Goal: Use online tool/utility: Use online tool/utility

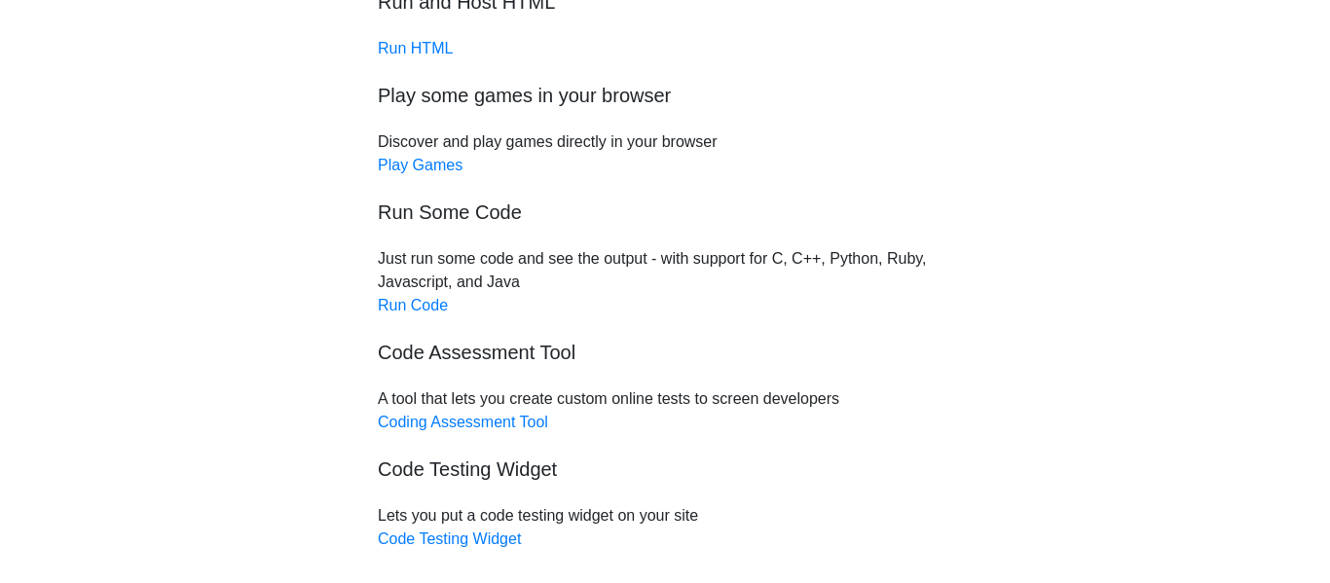
scroll to position [167, 0]
click at [409, 300] on link "Run Code" at bounding box center [413, 304] width 70 height 17
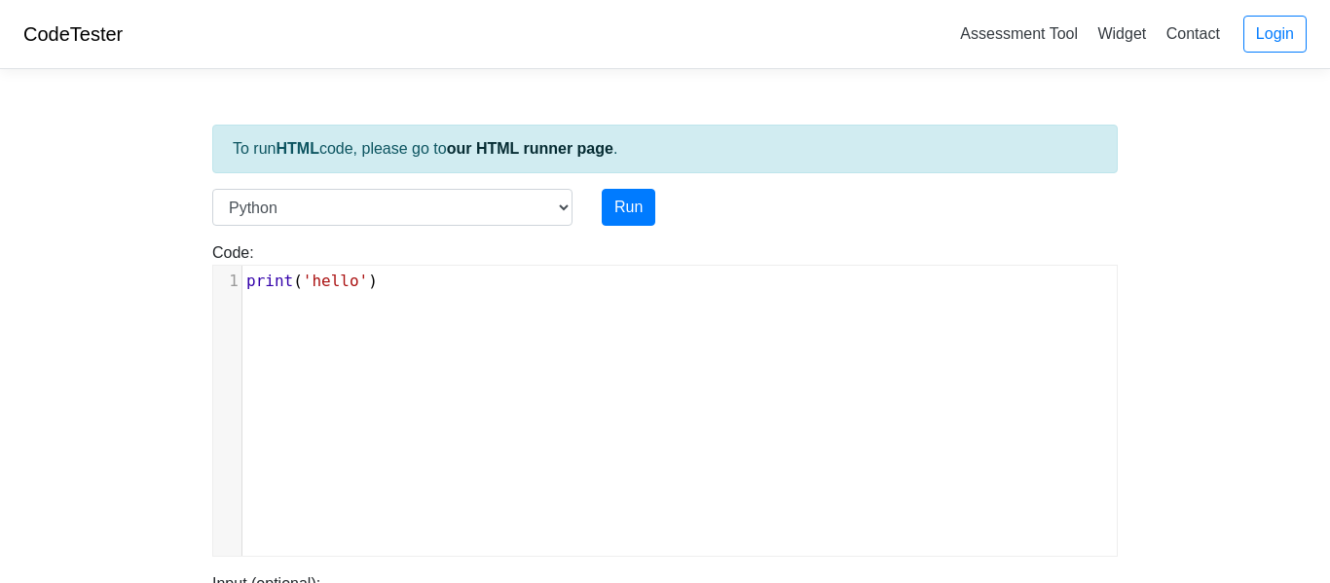
scroll to position [2, 0]
click at [422, 290] on pre "print ( 'hello' )" at bounding box center [680, 279] width 875 height 23
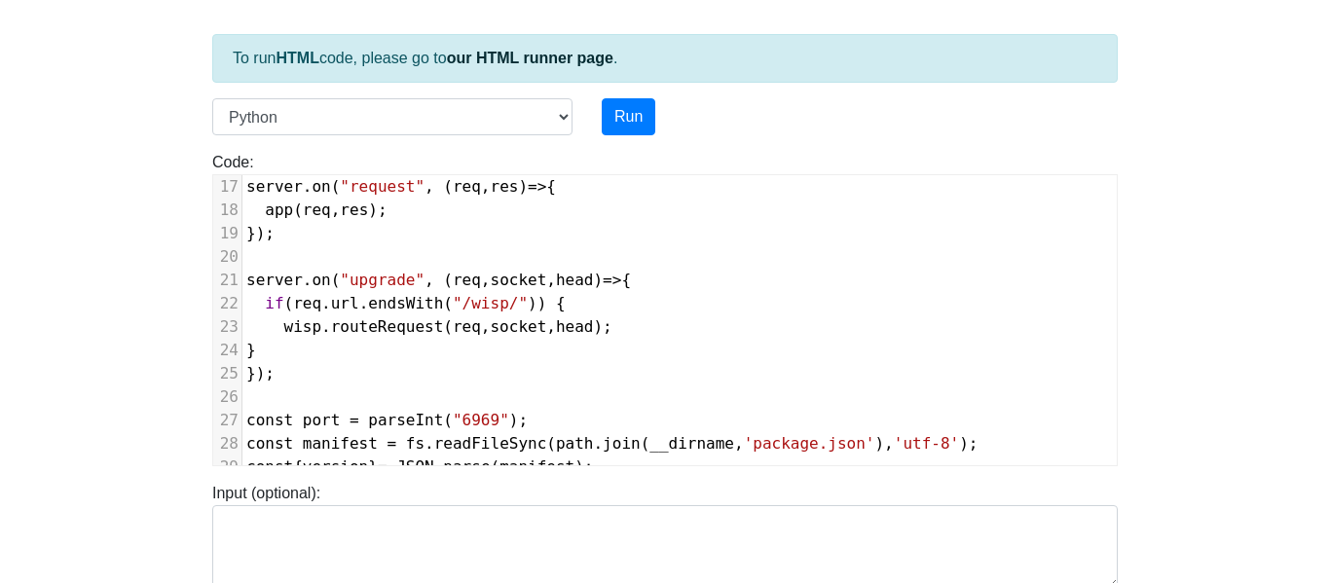
scroll to position [467, 0]
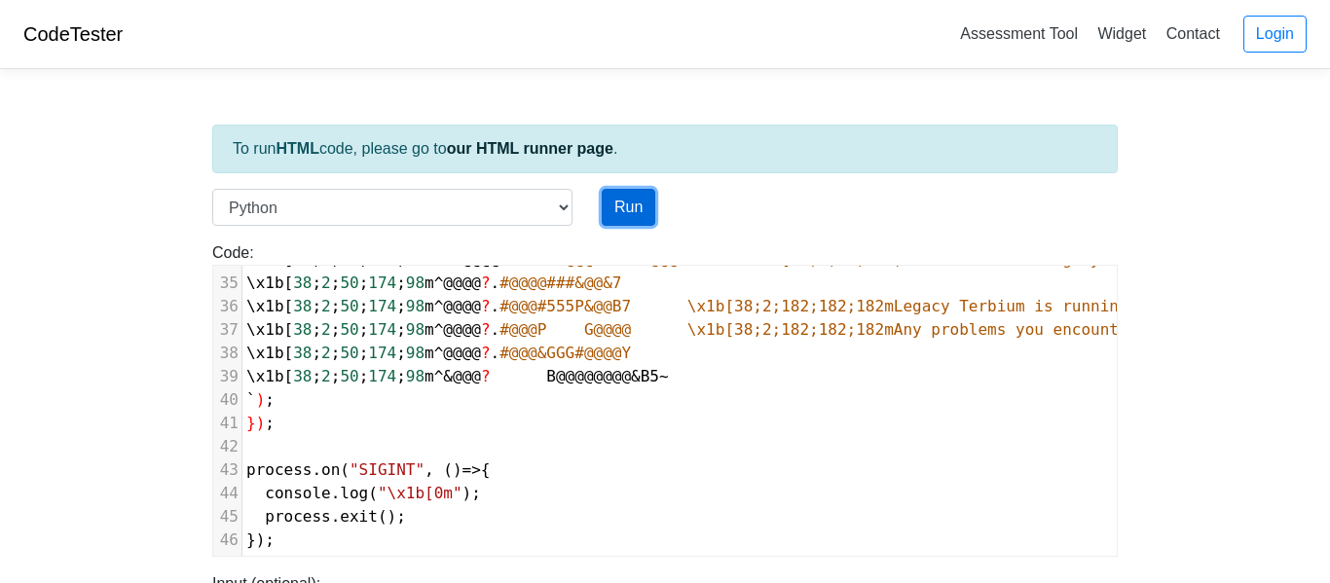
click at [640, 214] on button "Run" at bounding box center [629, 207] width 54 height 37
type input "https://codetester.io/runner?s=oqXxDV5OXJ"
type textarea "Submission status: Runtime Error (NZEC) Stderr: File "script.py", line 1 import…"
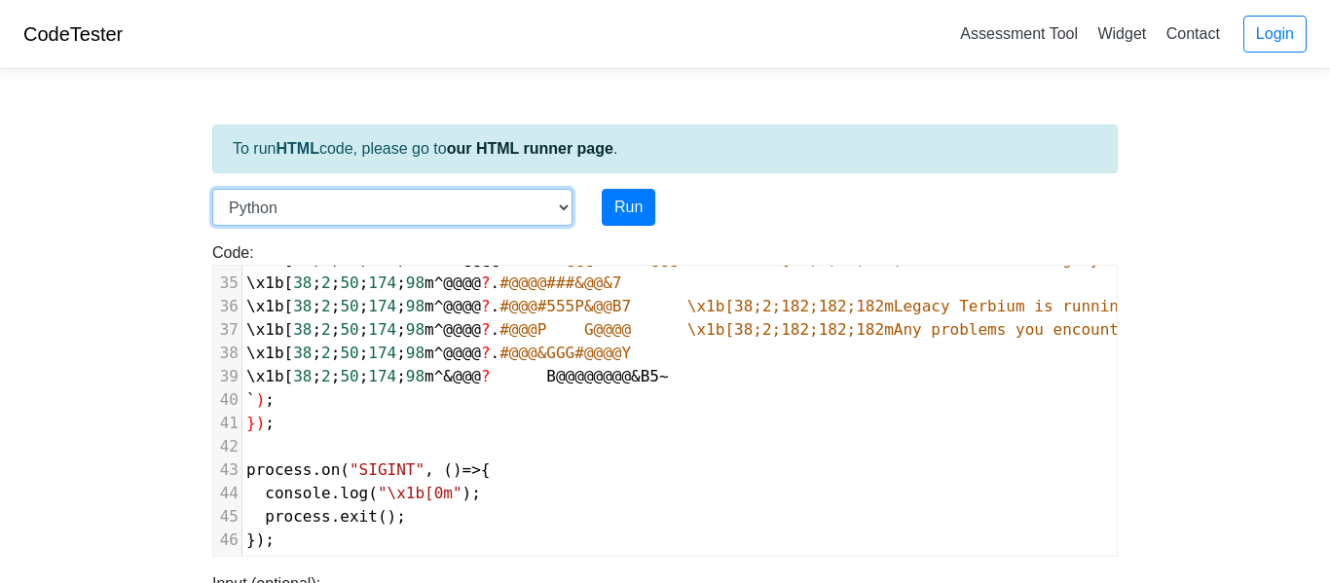
click at [558, 206] on select "C C++ Go Java Javascript Python Ruby" at bounding box center [392, 207] width 360 height 37
select select "javascript"
click at [212, 189] on select "C C++ Go Java Javascript Python Ruby" at bounding box center [392, 207] width 360 height 37
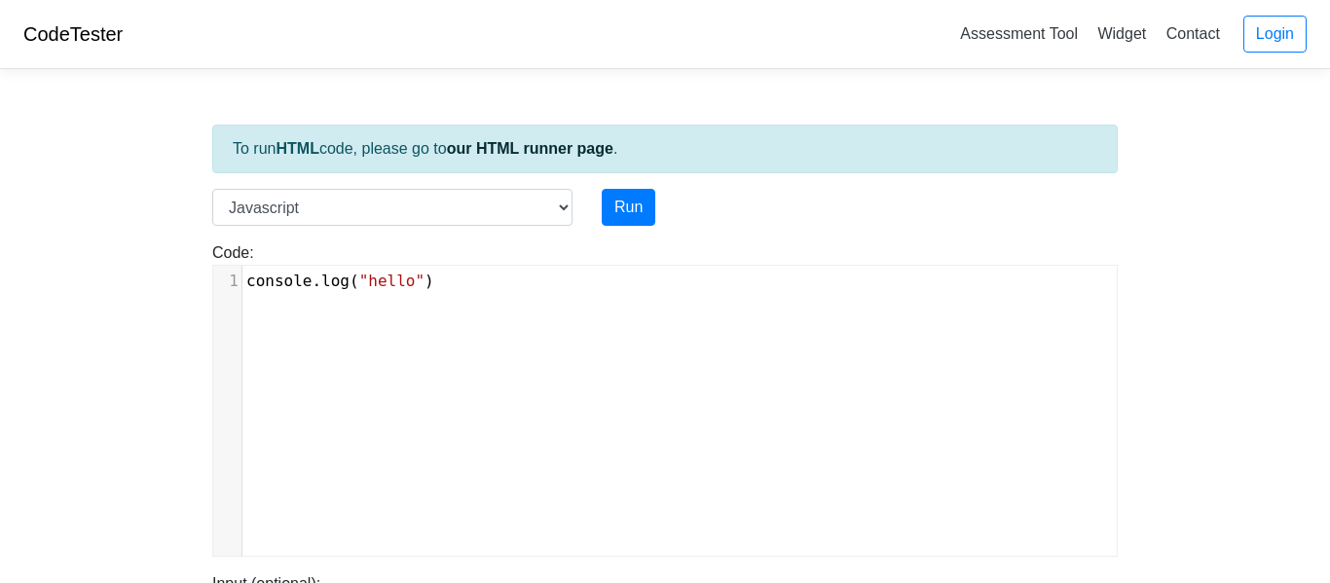
click at [521, 287] on pre "console . log ( "hello" )" at bounding box center [680, 281] width 875 height 23
type textarea "console.log("hello")"
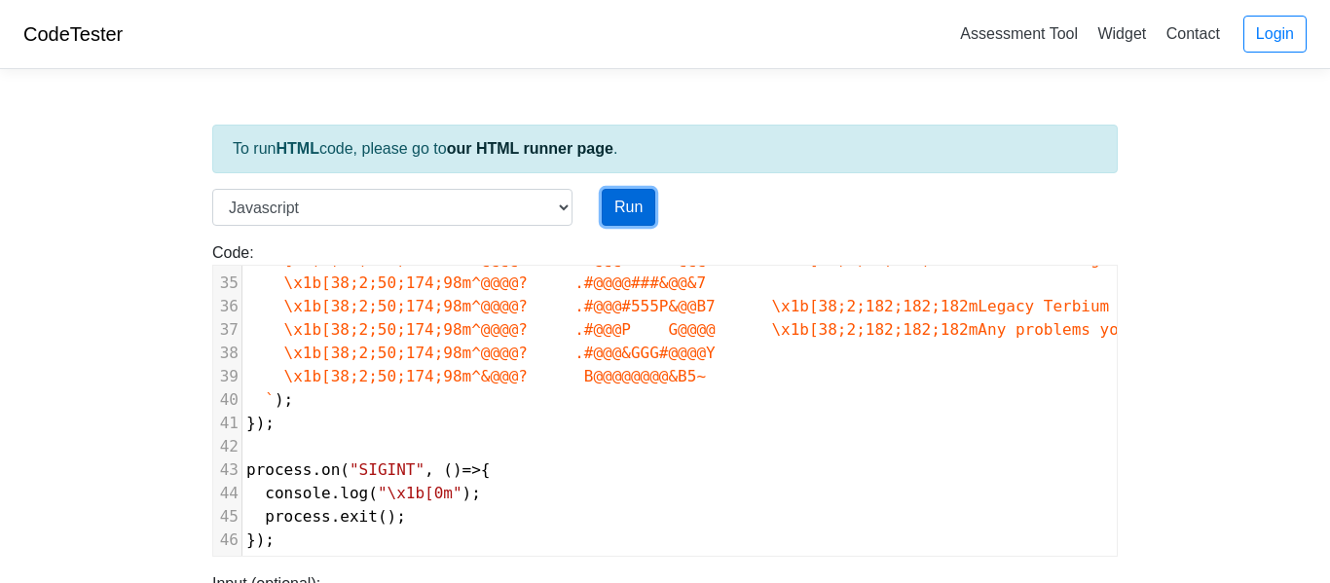
click at [639, 224] on button "Run" at bounding box center [629, 207] width 54 height 37
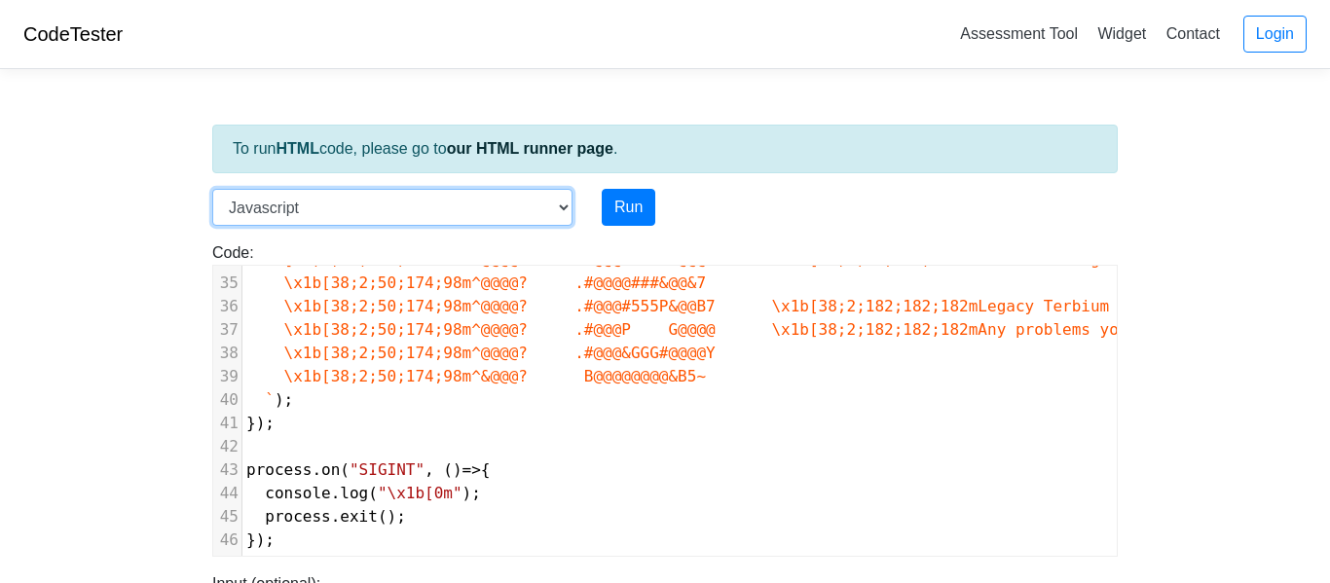
click at [486, 209] on select "C C++ Go Java Javascript Python Ruby" at bounding box center [392, 207] width 360 height 37
type input "https://codetester.io/runner?s=ZjWqbMBOlR"
type textarea "Submission status: Runtime Error (NZEC) Stderr: /box/script.js:1 import express…"
select select "cpp"
click at [212, 189] on select "C C++ Go Java Javascript Python Ruby" at bounding box center [392, 207] width 360 height 37
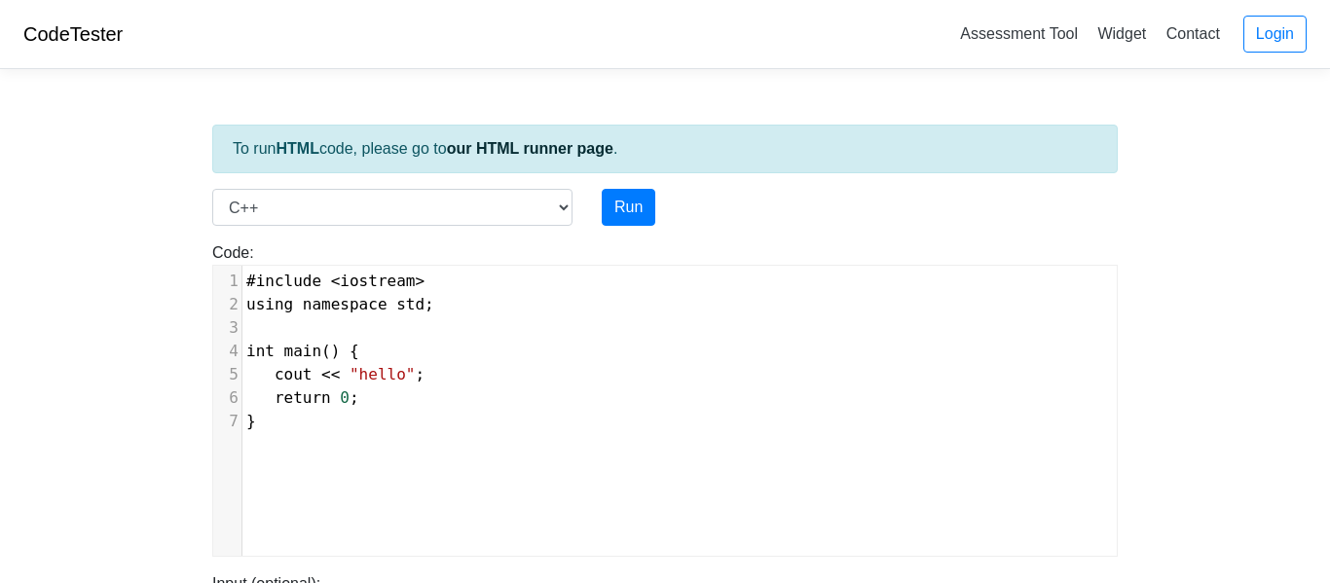
click at [391, 287] on span "iostream" at bounding box center [377, 281] width 75 height 19
type textarea "#include <iostream> using namespace std; int main() { cout << "hello"; return 0…"
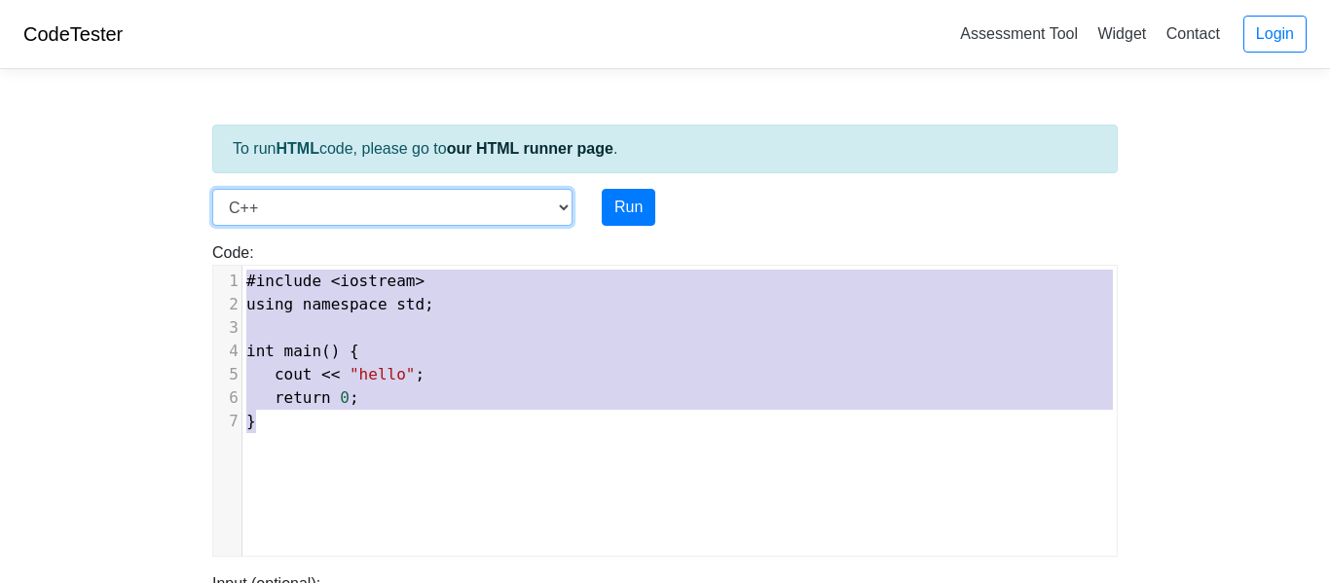
click at [530, 198] on select "C C++ Go Java Javascript Python Ruby" at bounding box center [392, 207] width 360 height 37
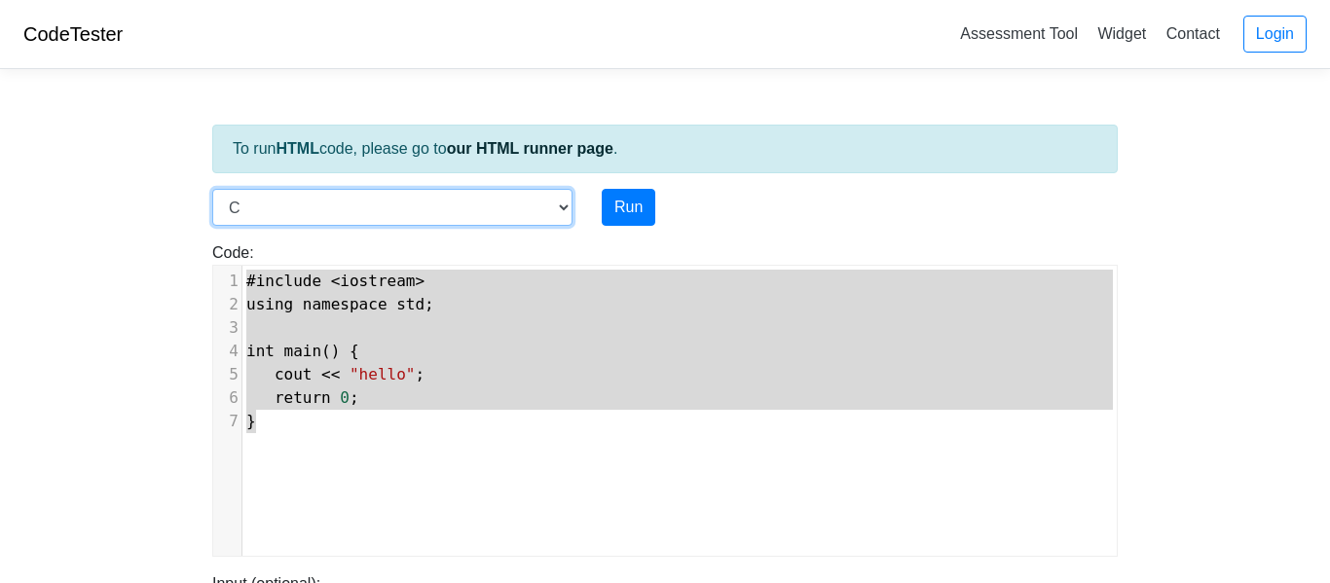
click at [212, 189] on select "C C++ Go Java Javascript Python Ruby" at bounding box center [392, 207] width 360 height 37
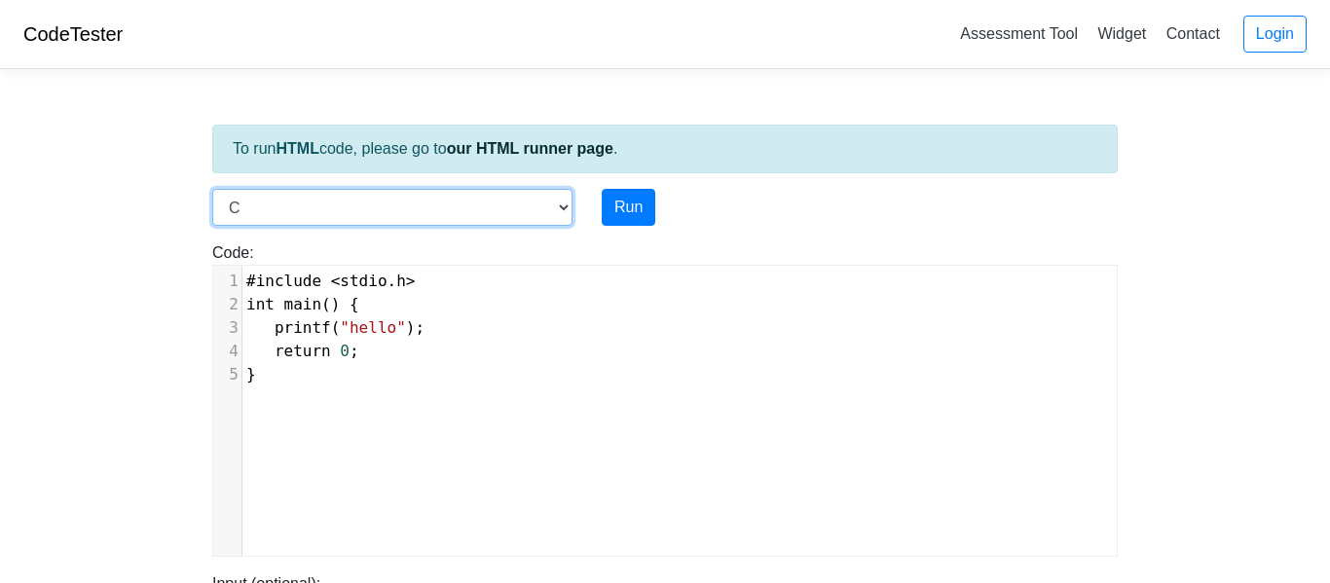
click at [436, 206] on select "C C++ Go Java Javascript Python Ruby" at bounding box center [392, 207] width 360 height 37
click at [212, 189] on select "C C++ Go Java Javascript Python Ruby" at bounding box center [392, 207] width 360 height 37
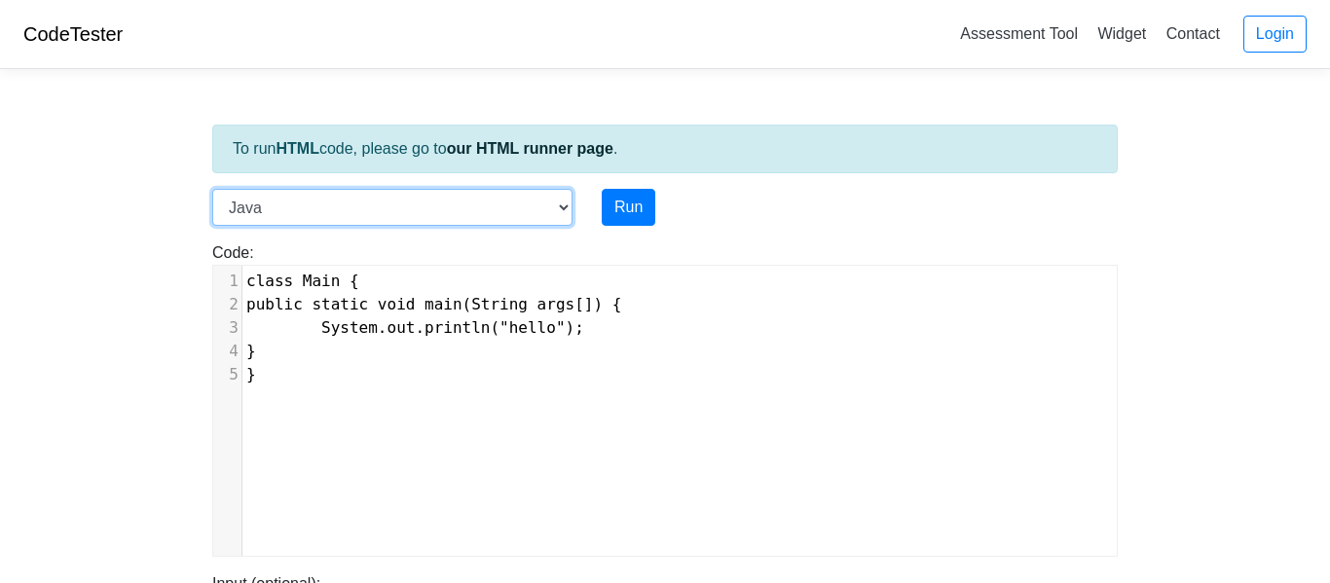
click at [438, 207] on select "C C++ Go Java Javascript Python Ruby" at bounding box center [392, 207] width 360 height 37
select select "python"
click at [212, 189] on select "C C++ Go Java Javascript Python Ruby" at bounding box center [392, 207] width 360 height 37
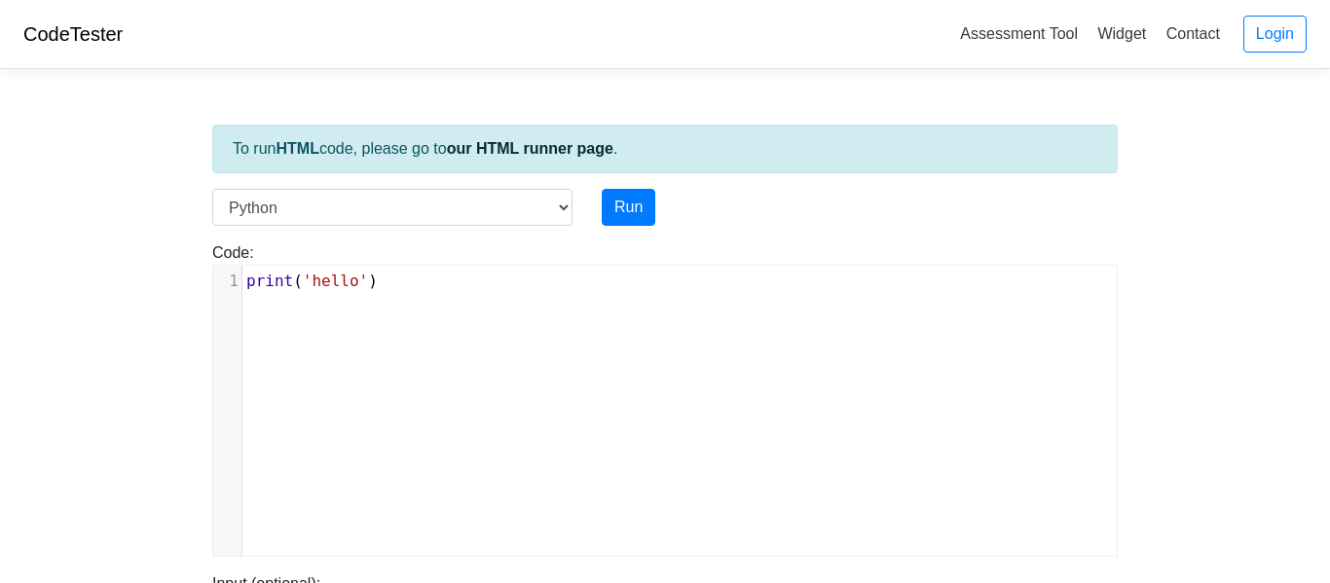
click at [373, 280] on span "print ( 'hello' )" at bounding box center [311, 281] width 131 height 19
type textarea "print('hello')"
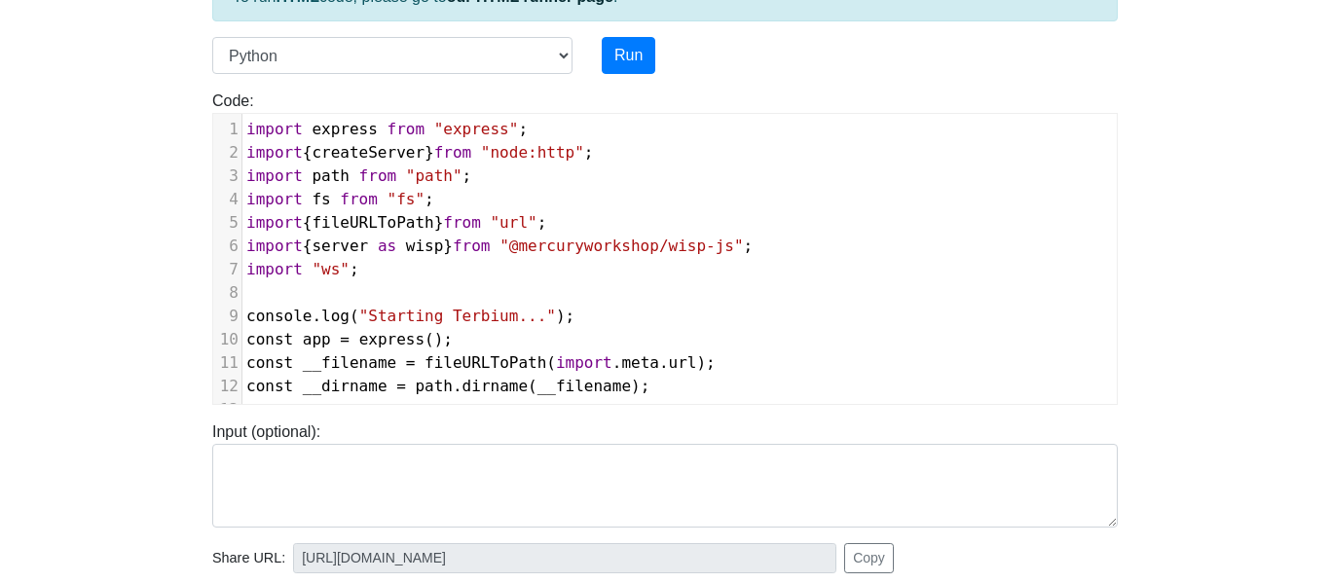
scroll to position [150, 0]
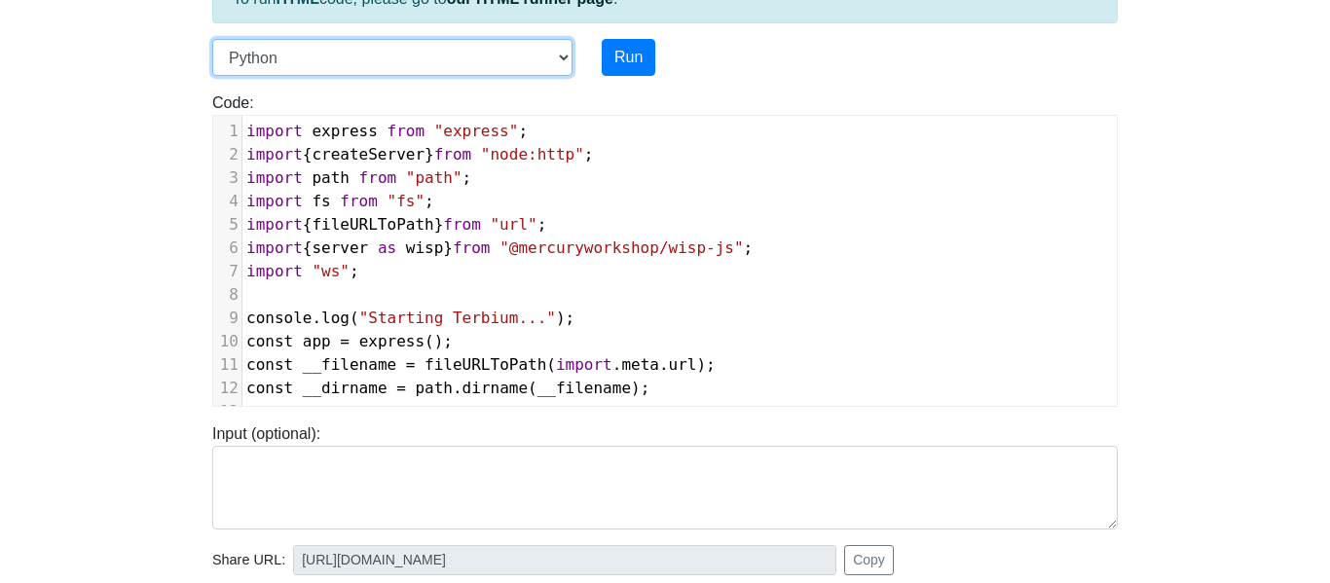
click at [482, 56] on select "C C++ Go Java Javascript Python Ruby" at bounding box center [392, 57] width 360 height 37
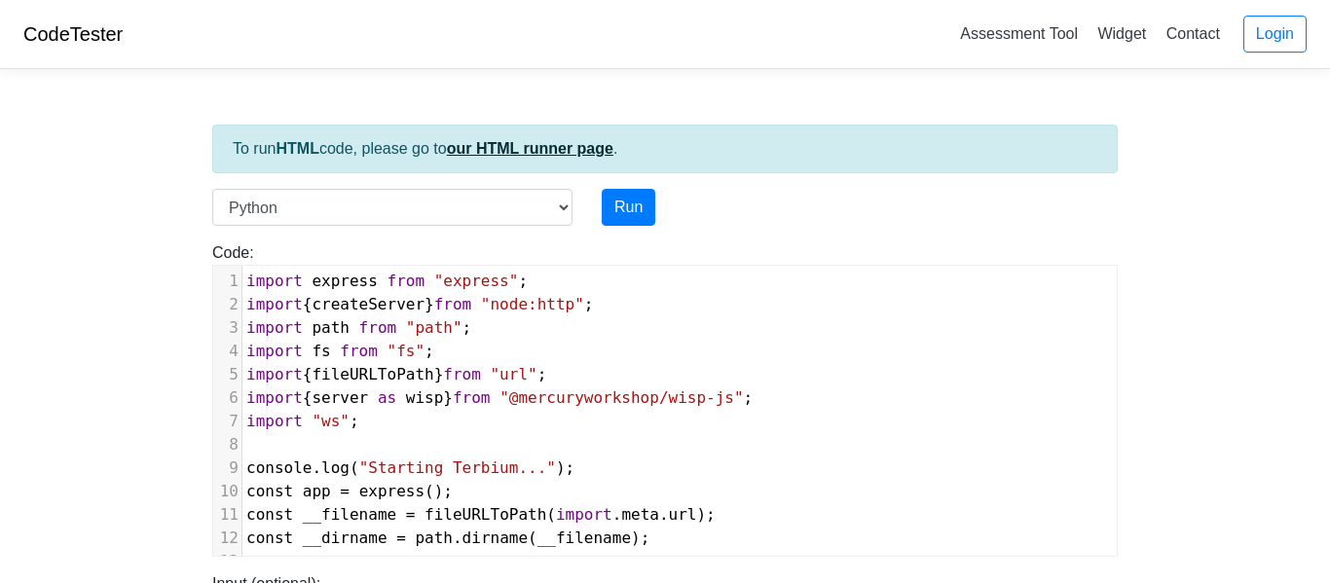
click at [576, 145] on link "our HTML runner page" at bounding box center [530, 148] width 167 height 17
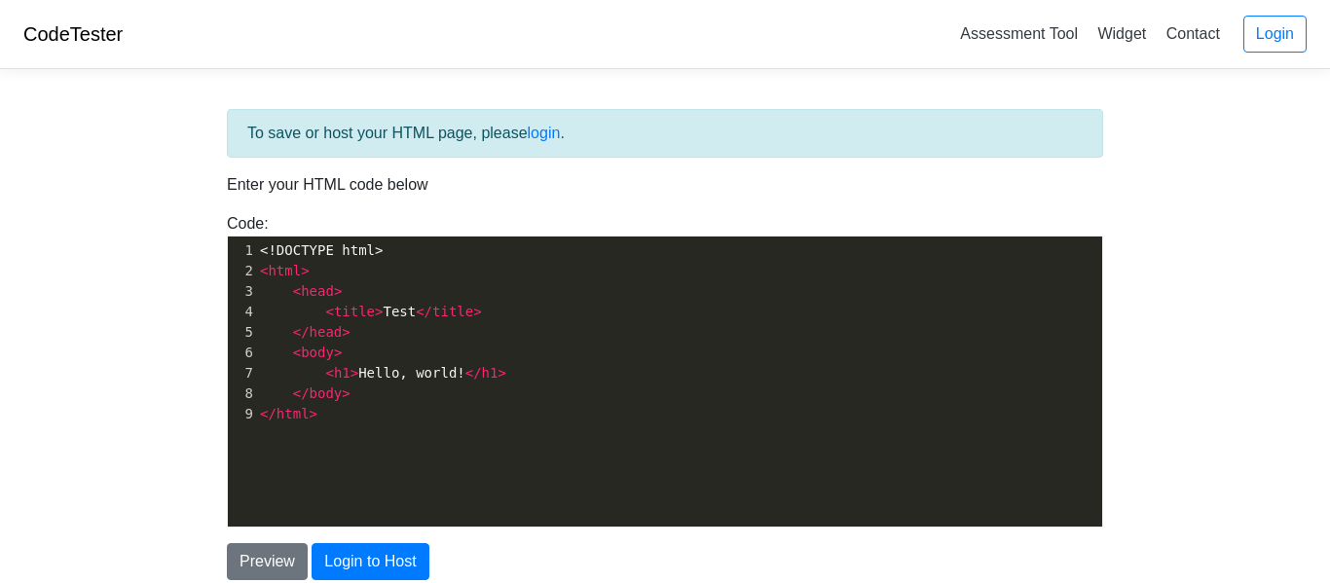
click at [435, 278] on pre "< html >" at bounding box center [679, 271] width 846 height 20
type textarea "<!DOCTYPE html> <html> <head> <title>Test</title> </head> <body> <h1>Hello, wor…"
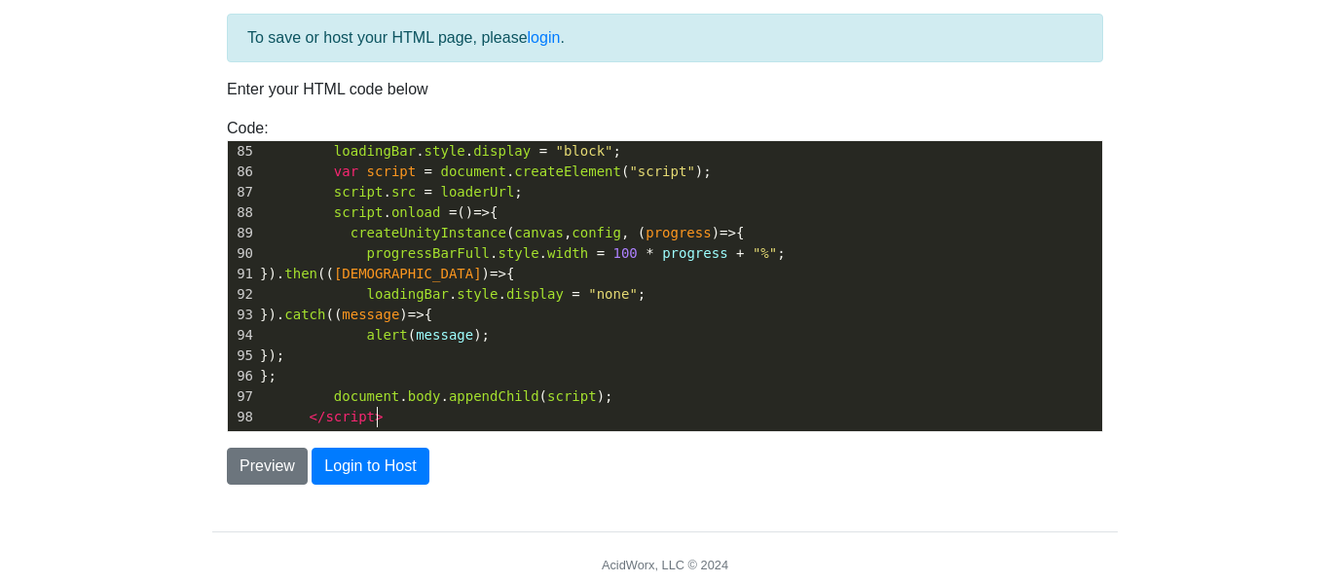
scroll to position [97, 0]
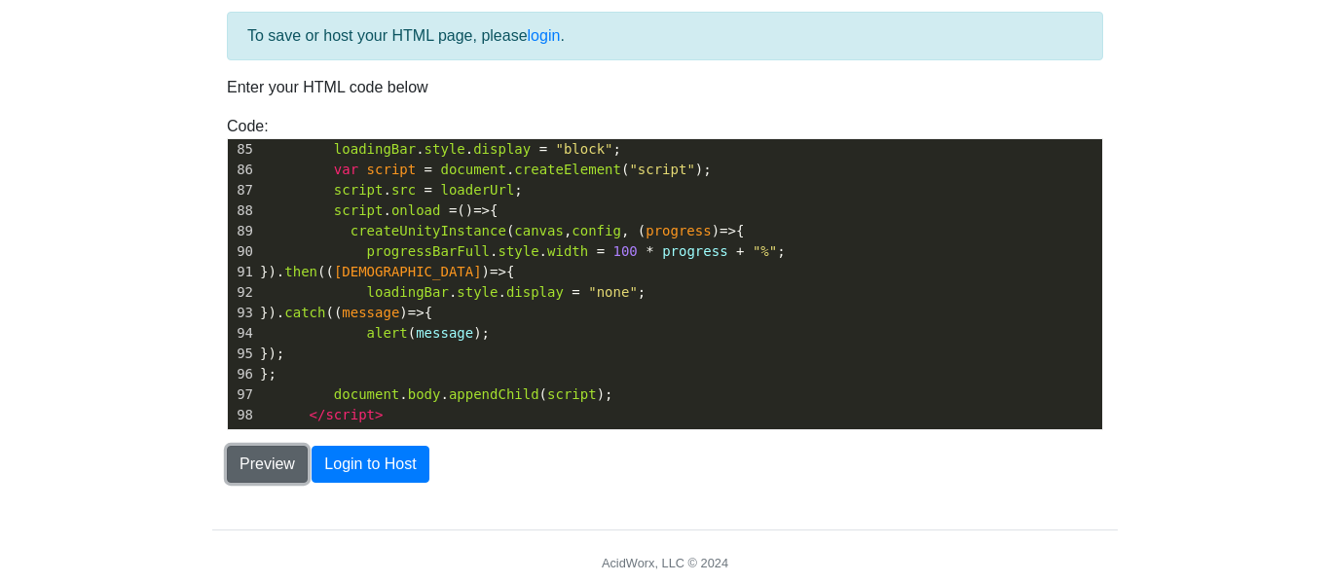
click at [274, 463] on button "Preview" at bounding box center [267, 464] width 81 height 37
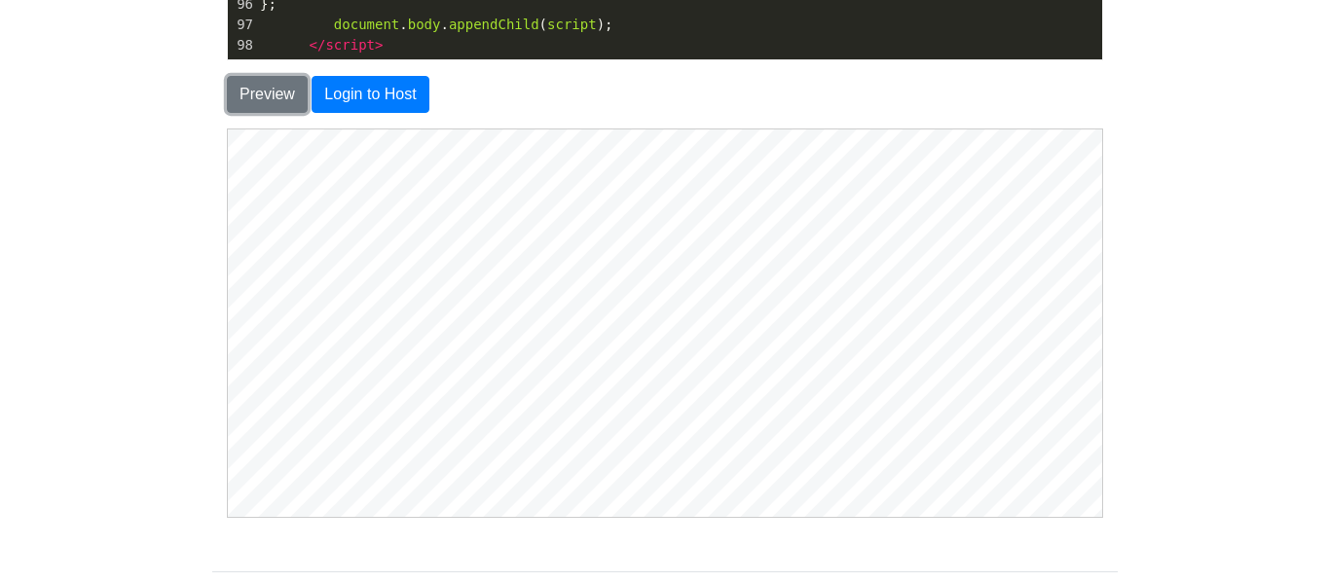
scroll to position [467, 0]
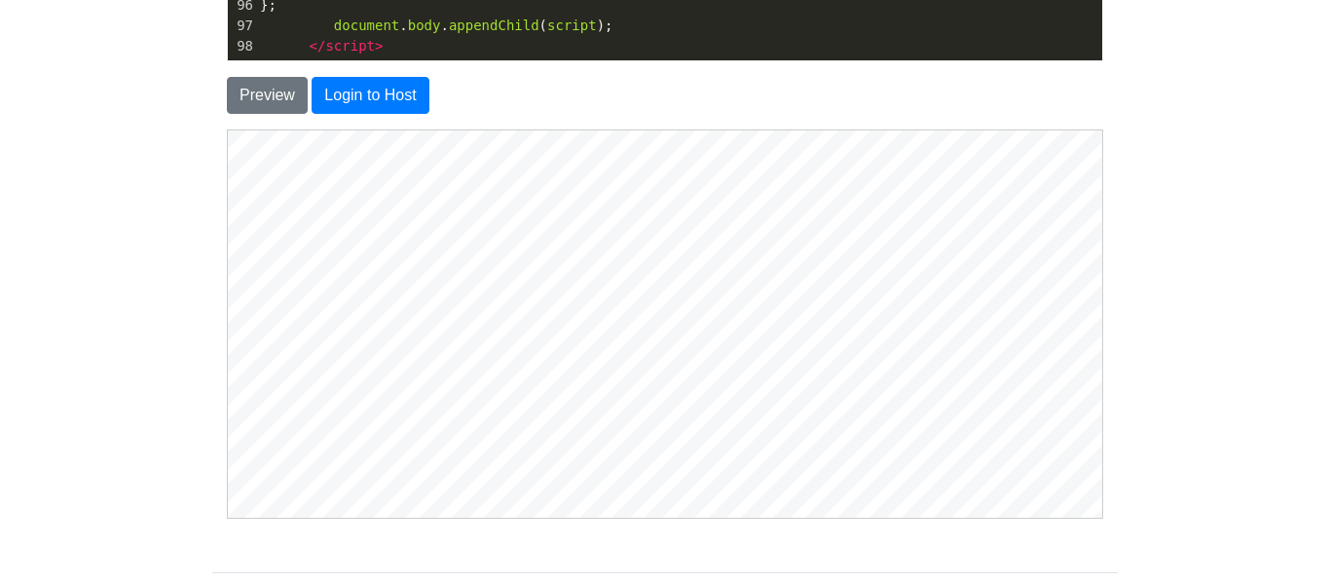
click at [683, 517] on html at bounding box center [664, 324] width 875 height 388
click at [668, 517] on html at bounding box center [664, 324] width 875 height 388
drag, startPoint x: 667, startPoint y: 522, endPoint x: 694, endPoint y: 530, distance: 28.4
click at [694, 530] on div "To save or host your HTML page, please login . Enter your HTML code below Code:…" at bounding box center [665, 132] width 935 height 1028
click at [671, 517] on html at bounding box center [664, 324] width 875 height 388
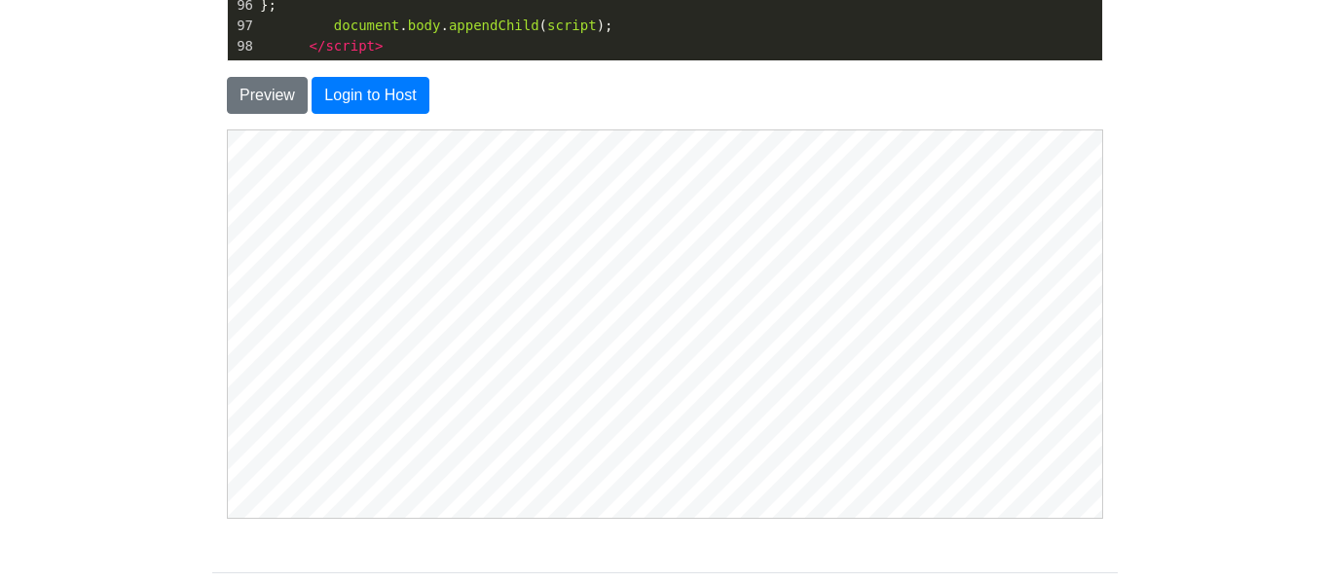
click at [732, 517] on html at bounding box center [664, 324] width 875 height 388
click at [720, 517] on html at bounding box center [664, 324] width 875 height 388
click at [650, 517] on html at bounding box center [664, 324] width 875 height 388
click at [642, 517] on html at bounding box center [664, 324] width 875 height 388
click at [714, 517] on html at bounding box center [664, 324] width 875 height 388
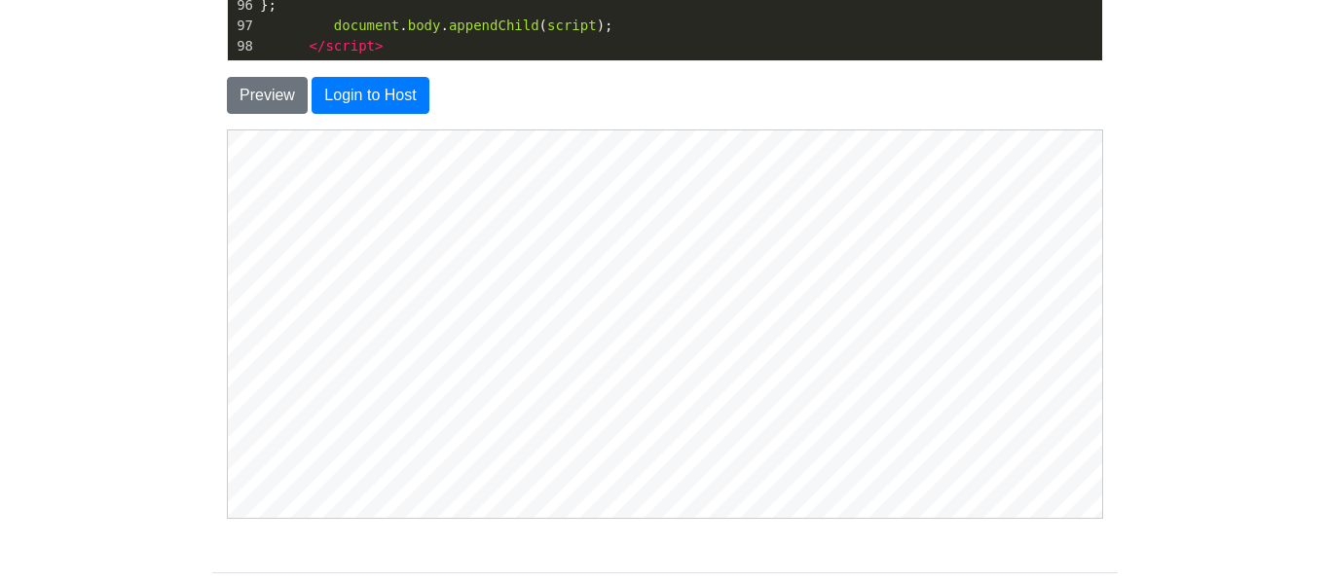
click at [742, 517] on html at bounding box center [664, 324] width 875 height 388
click at [603, 517] on html at bounding box center [664, 324] width 875 height 388
click at [679, 517] on html at bounding box center [664, 324] width 875 height 388
click at [672, 517] on html at bounding box center [664, 324] width 875 height 388
click at [728, 517] on html at bounding box center [664, 324] width 875 height 388
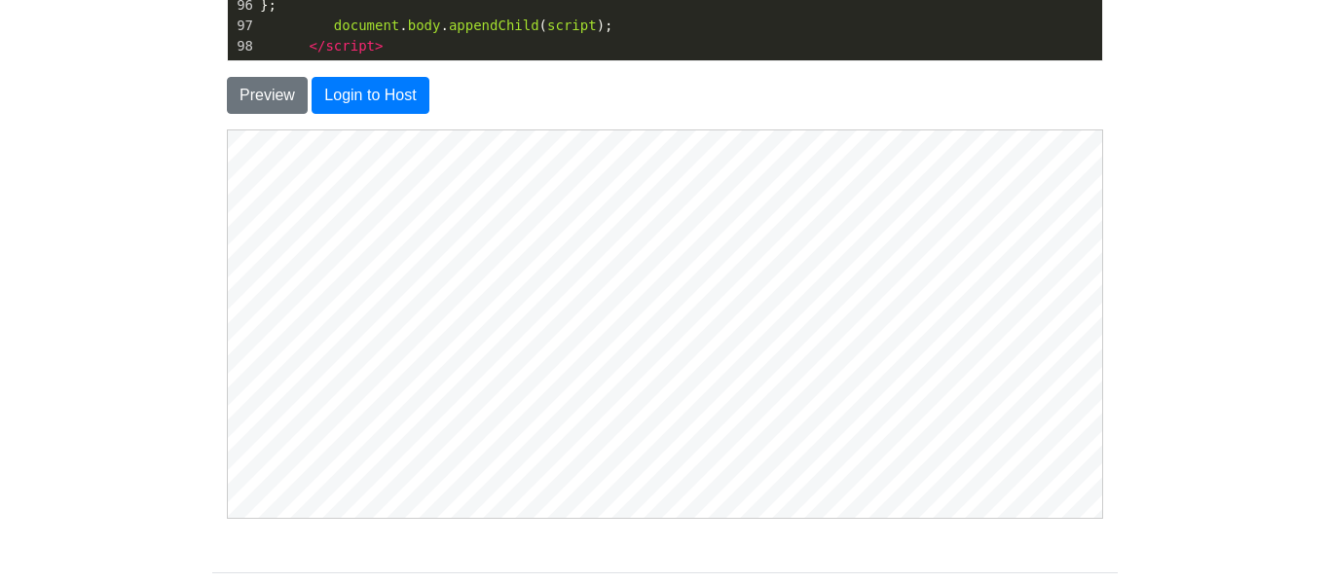
click at [755, 517] on html at bounding box center [664, 324] width 875 height 388
click at [573, 517] on html at bounding box center [664, 324] width 875 height 388
click at [628, 517] on html at bounding box center [664, 324] width 875 height 388
click at [641, 517] on html at bounding box center [664, 324] width 875 height 388
click at [677, 517] on html at bounding box center [664, 324] width 875 height 388
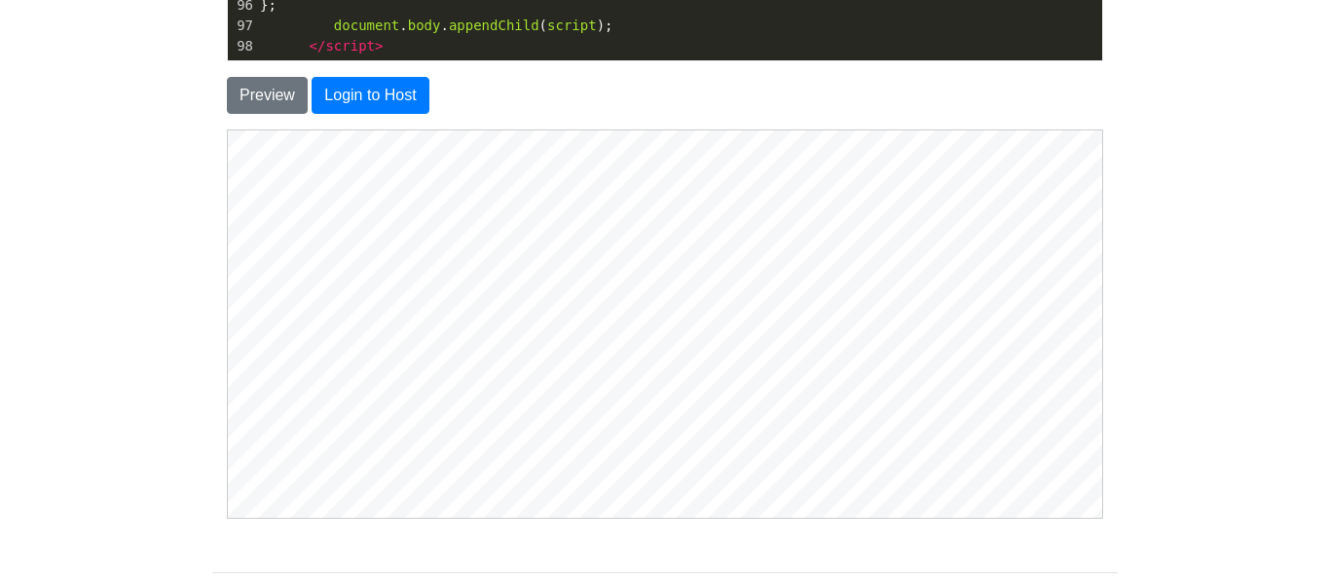
click at [607, 517] on html at bounding box center [664, 324] width 875 height 388
click at [603, 517] on html at bounding box center [664, 324] width 875 height 388
click at [617, 517] on html at bounding box center [664, 324] width 875 height 388
click at [735, 517] on html at bounding box center [664, 324] width 875 height 388
click at [709, 517] on html at bounding box center [664, 324] width 875 height 388
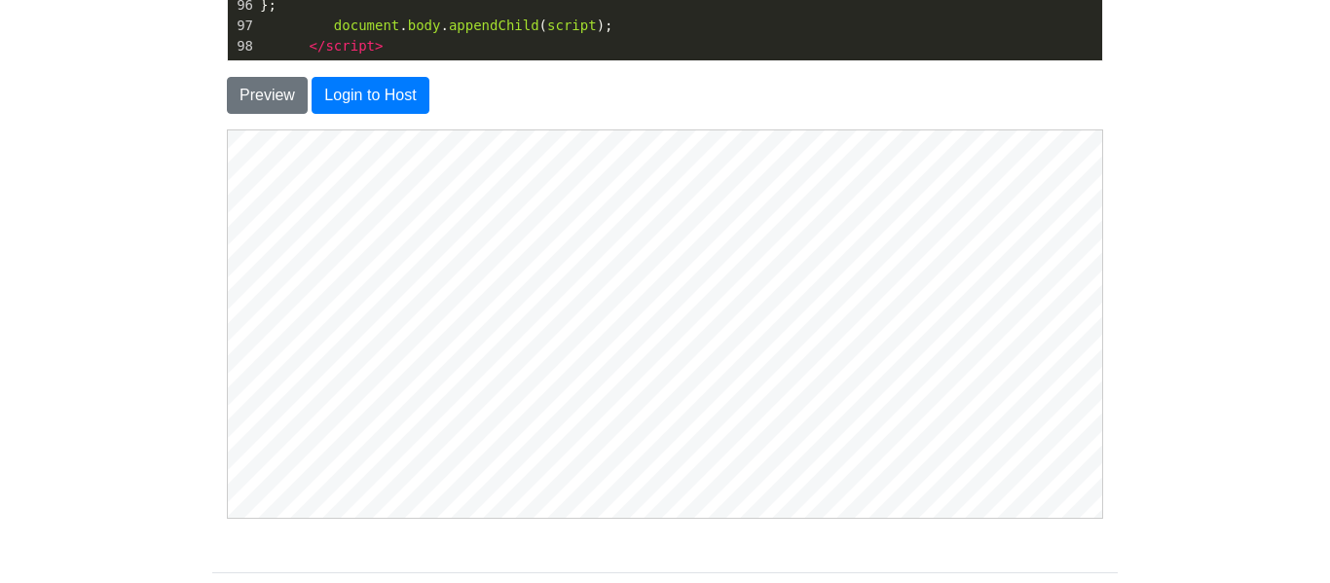
click at [598, 517] on html at bounding box center [664, 324] width 875 height 388
click at [640, 517] on html at bounding box center [664, 324] width 875 height 388
click at [740, 517] on html at bounding box center [664, 324] width 875 height 388
click at [667, 517] on html at bounding box center [664, 324] width 875 height 388
click at [659, 517] on html at bounding box center [664, 324] width 875 height 388
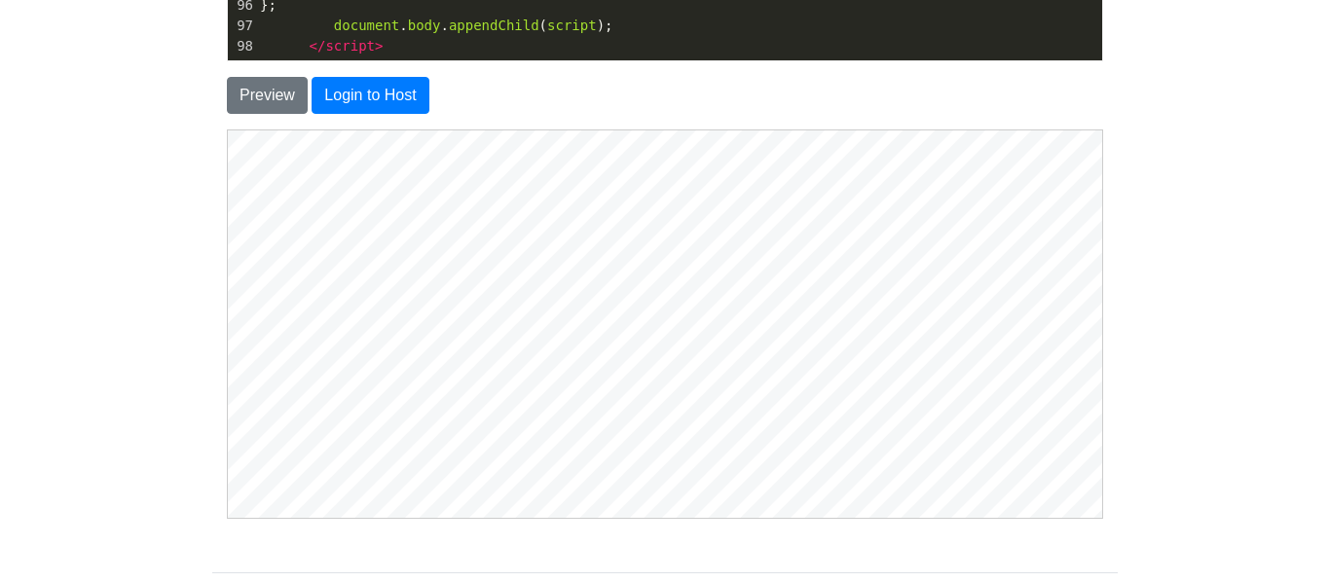
click at [711, 517] on html at bounding box center [664, 324] width 875 height 388
click at [584, 517] on html at bounding box center [664, 324] width 875 height 388
click at [671, 517] on html at bounding box center [664, 324] width 875 height 388
click at [730, 517] on html at bounding box center [664, 324] width 875 height 388
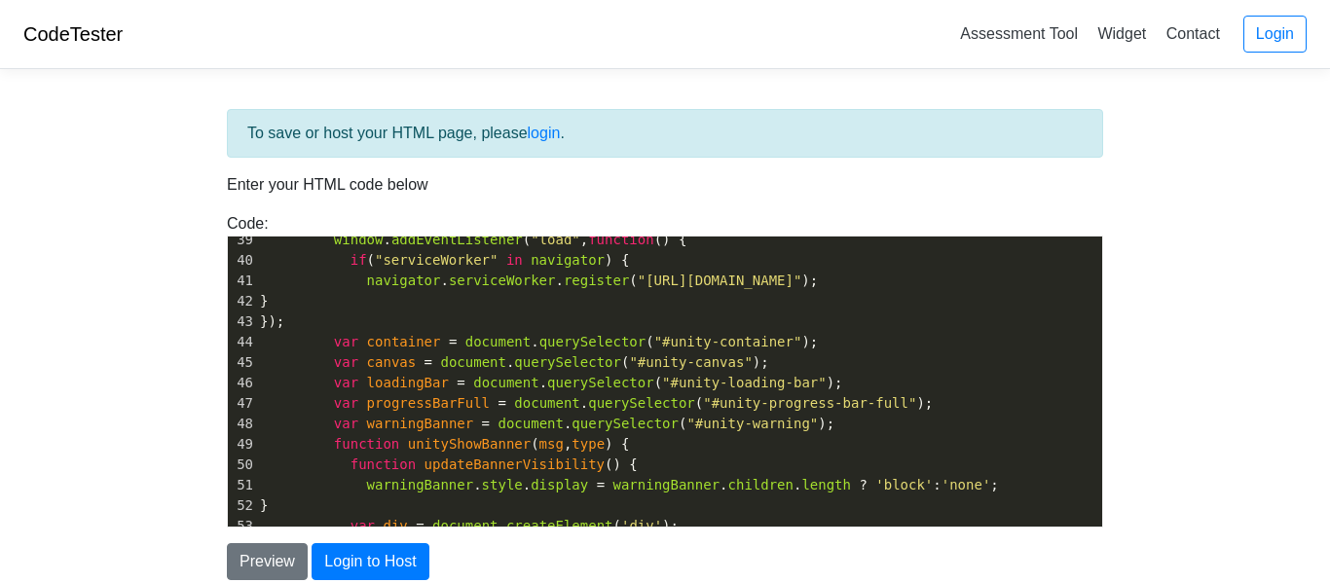
scroll to position [837, 0]
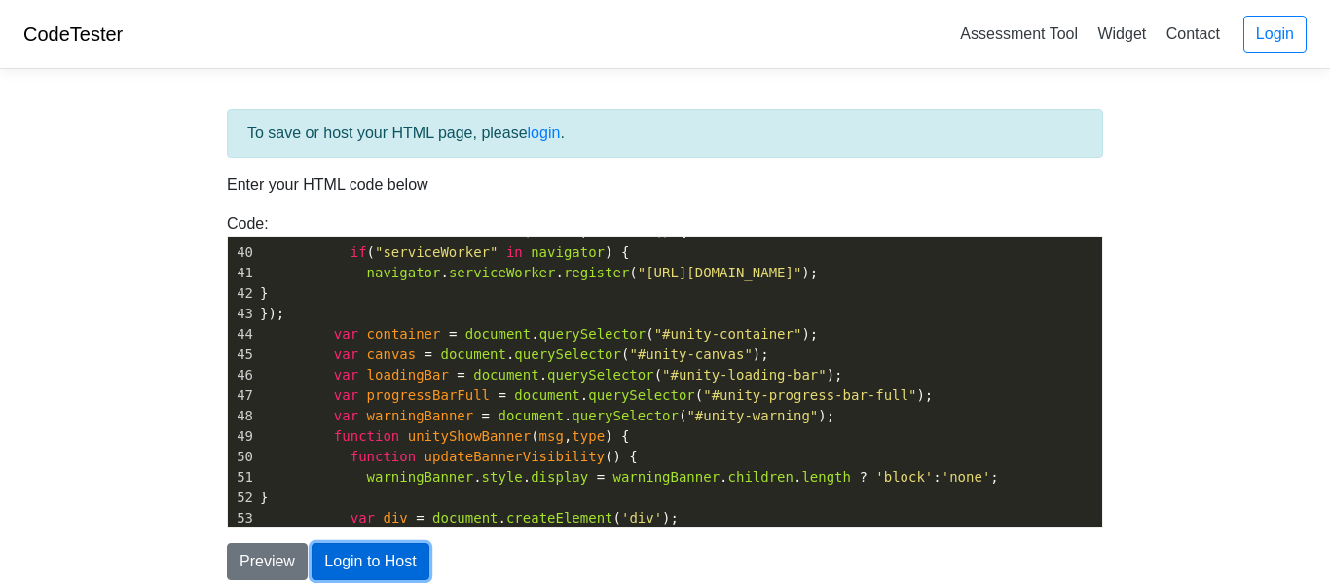
click at [382, 559] on button "Login to Host" at bounding box center [370, 561] width 117 height 37
